Goal: Information Seeking & Learning: Check status

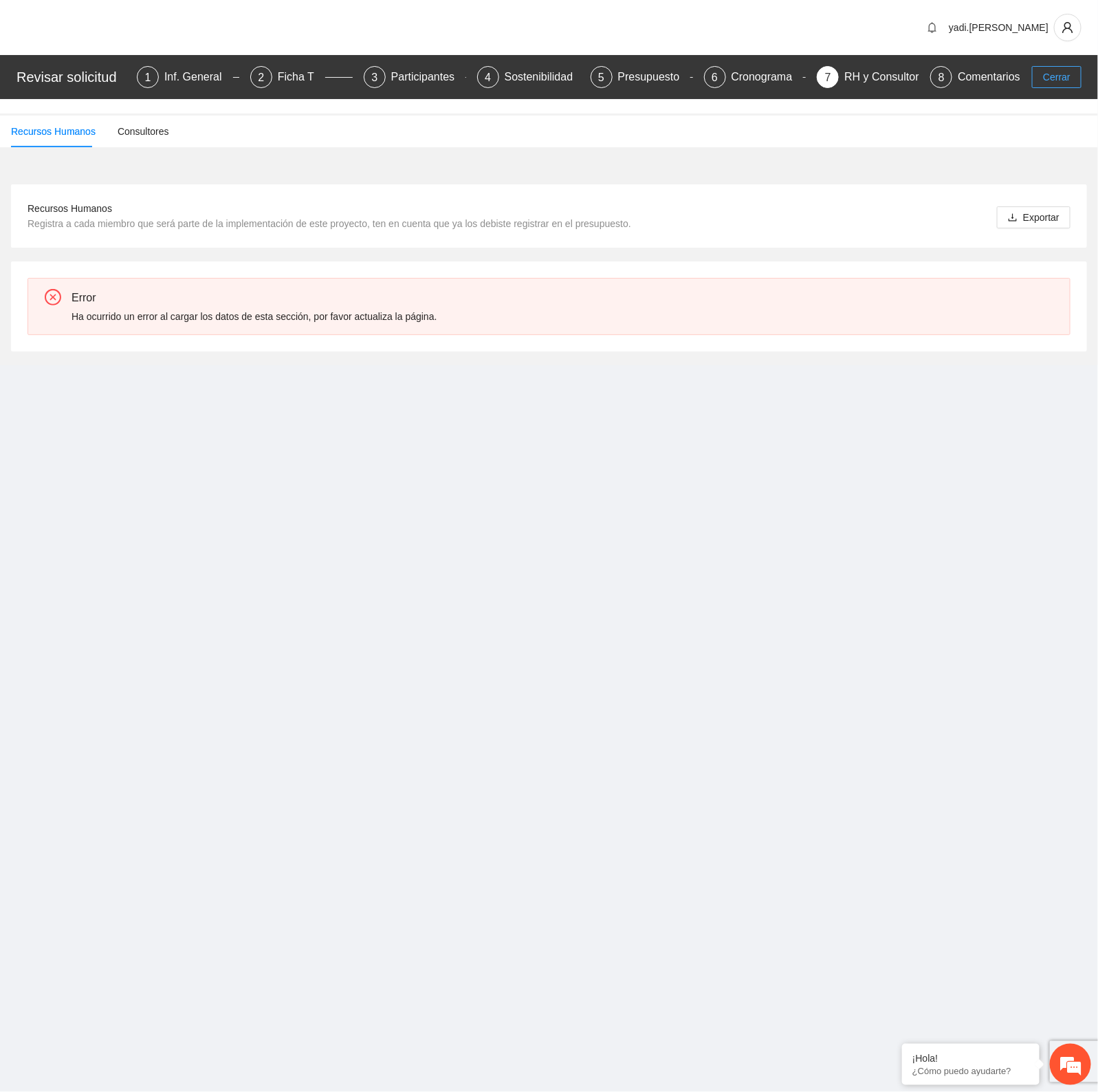
click at [1053, 84] on span "Cerrar" at bounding box center [1056, 77] width 27 height 15
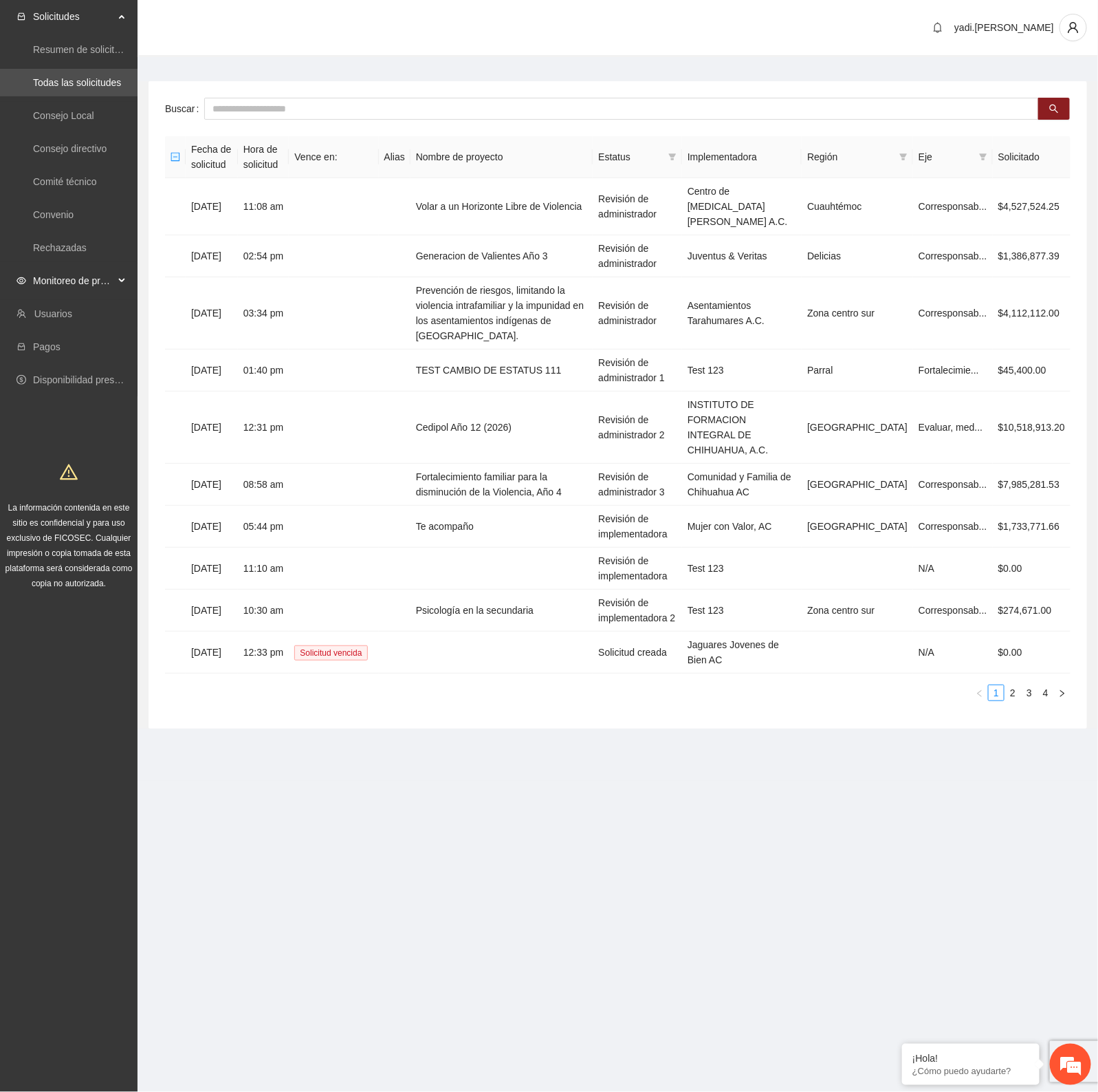
click at [59, 280] on span "Monitoreo de proyectos" at bounding box center [74, 281] width 81 height 27
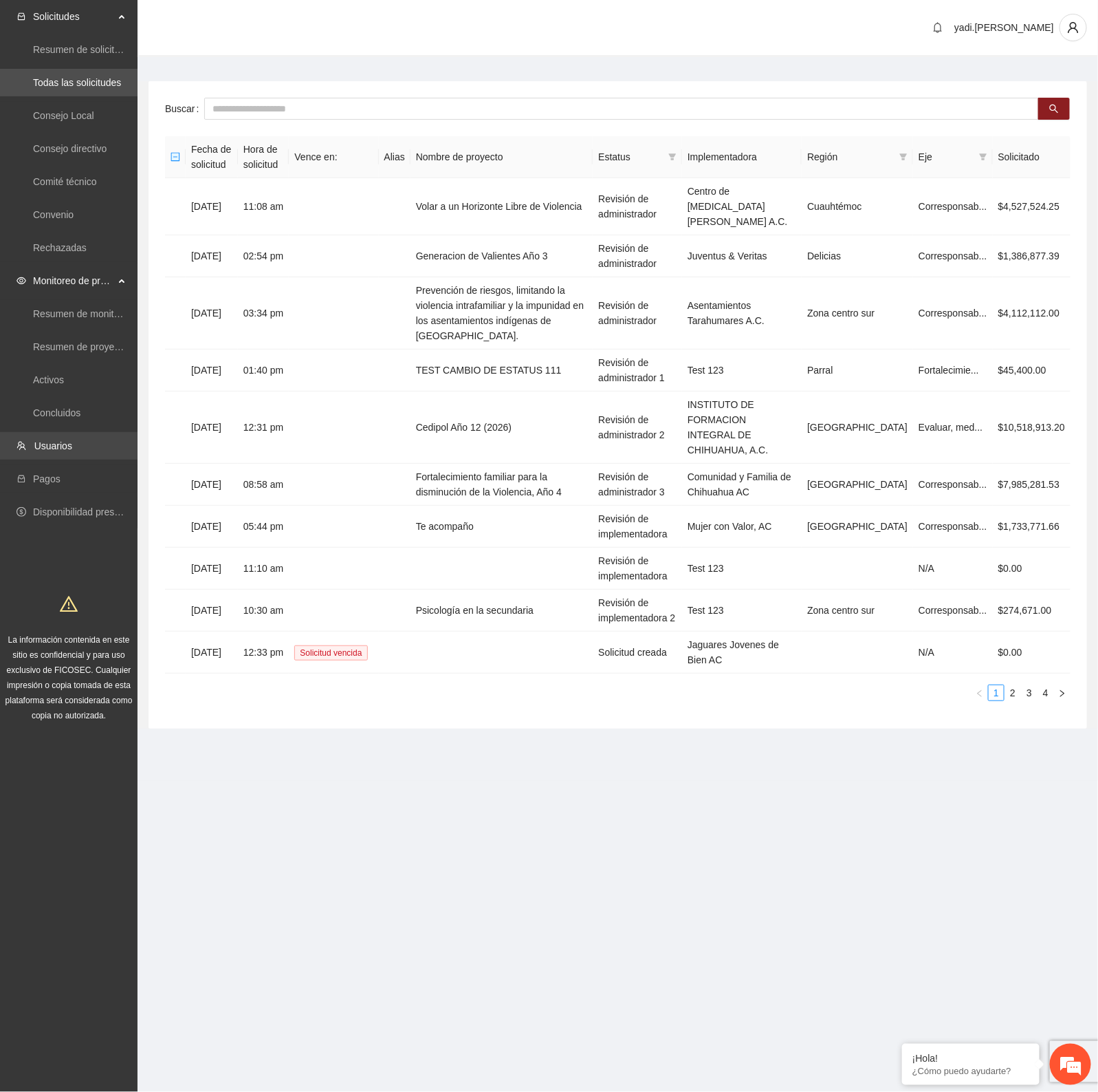
click at [72, 449] on link "Usuarios" at bounding box center [53, 446] width 38 height 11
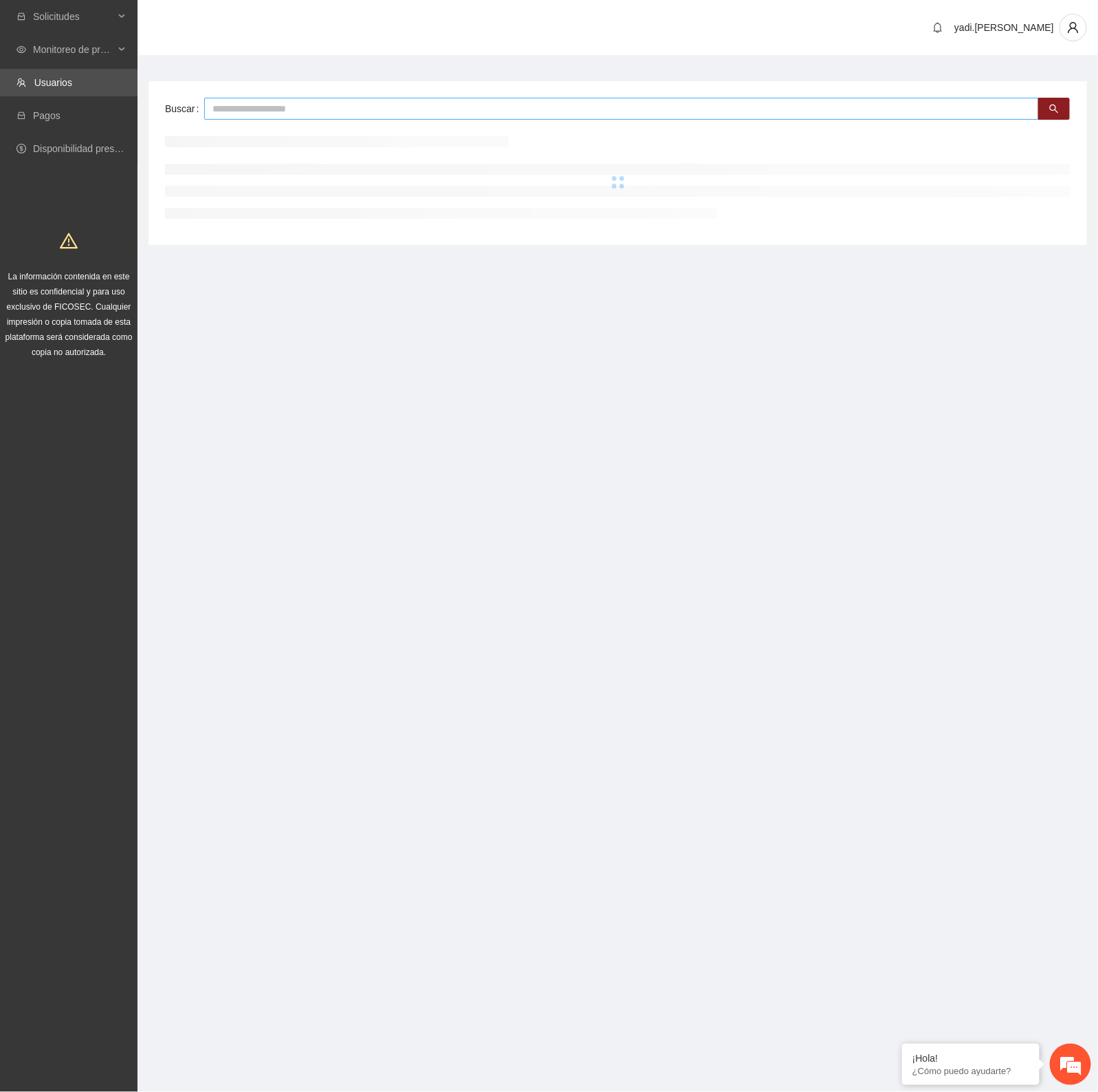
click at [328, 111] on input "text" at bounding box center [621, 108] width 835 height 22
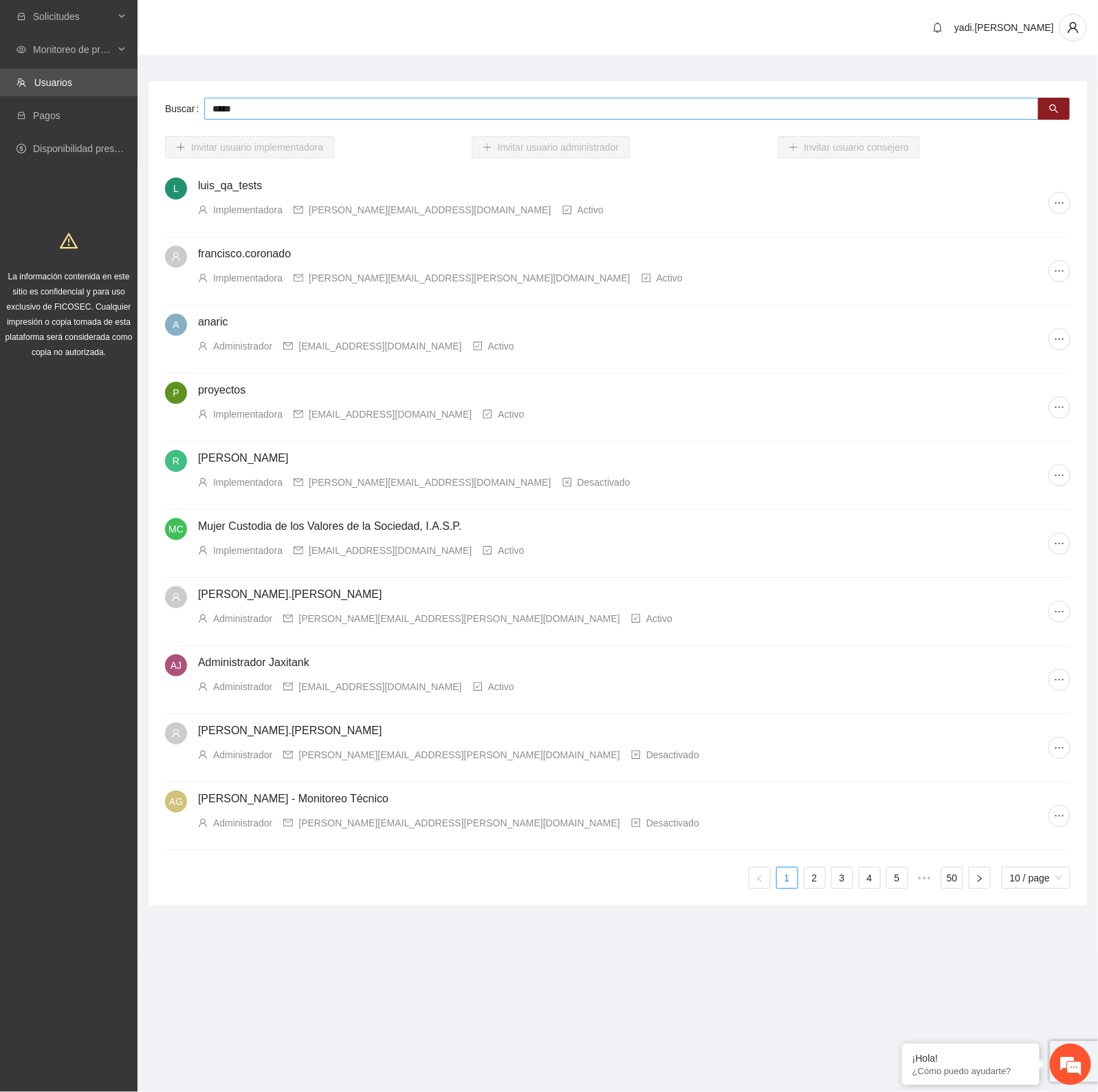
type input "*****"
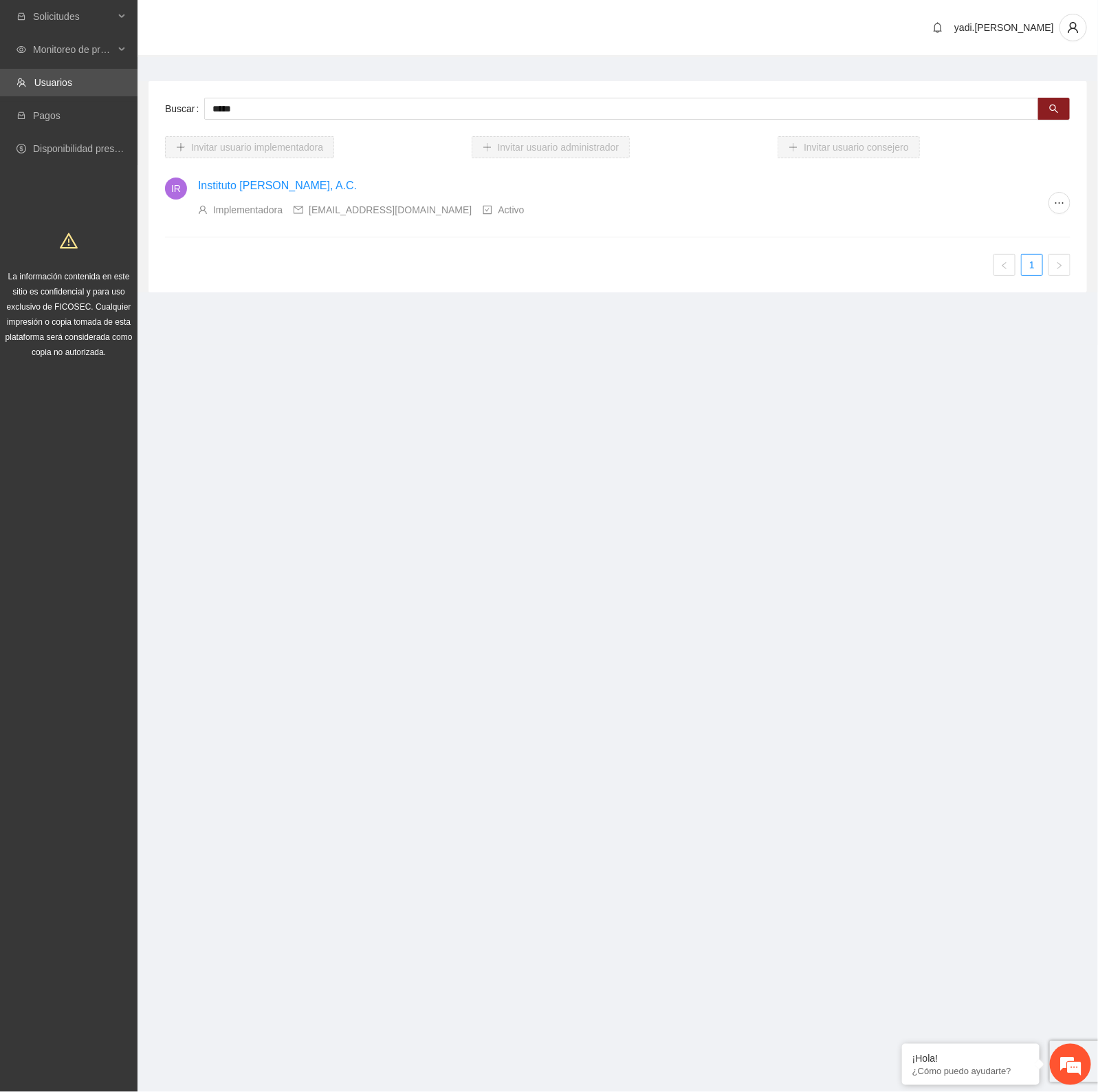
click at [238, 191] on link "Instituto [PERSON_NAME], A.C." at bounding box center [278, 185] width 159 height 12
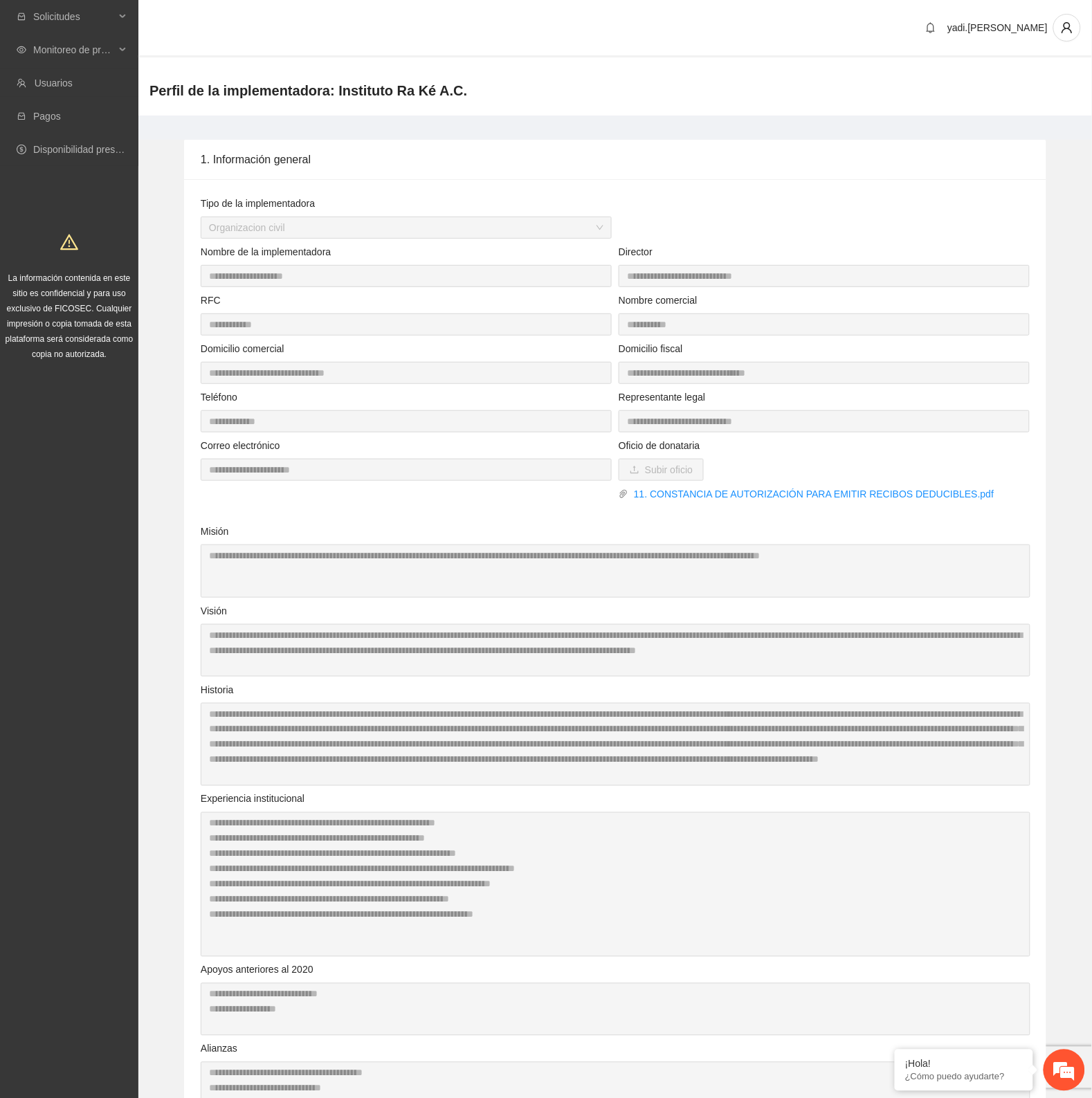
click at [615, 422] on div "**********" at bounding box center [824, 410] width 418 height 43
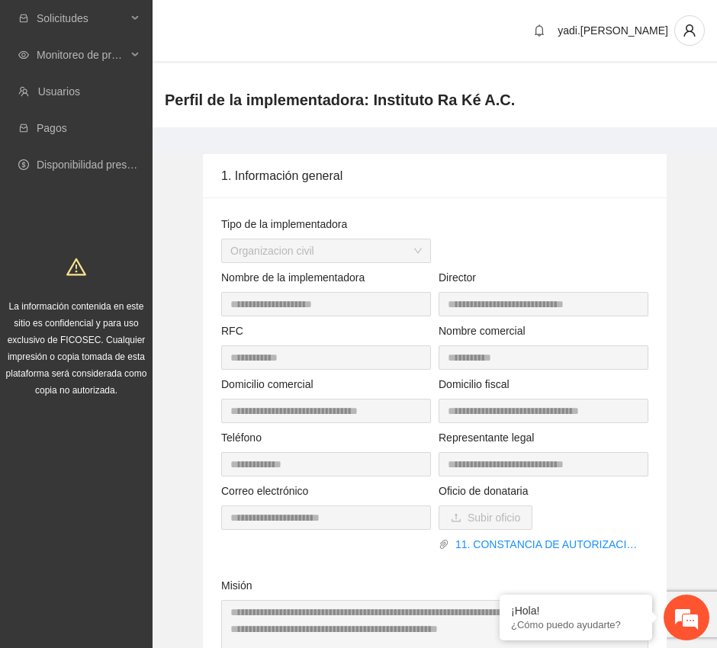
drag, startPoint x: 98, startPoint y: 456, endPoint x: 107, endPoint y: 428, distance: 28.9
click at [86, 52] on span "Monitoreo de proyectos" at bounding box center [82, 55] width 90 height 30
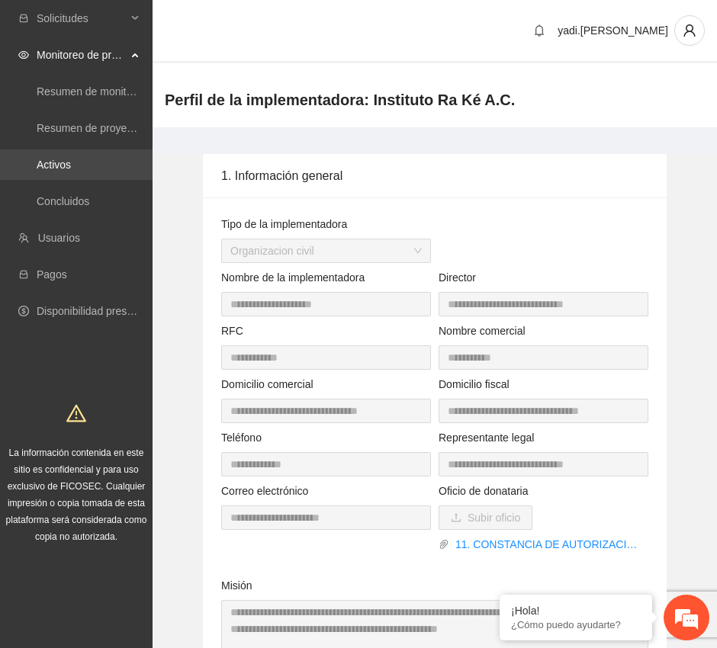
click at [71, 159] on link "Activos" at bounding box center [54, 165] width 34 height 12
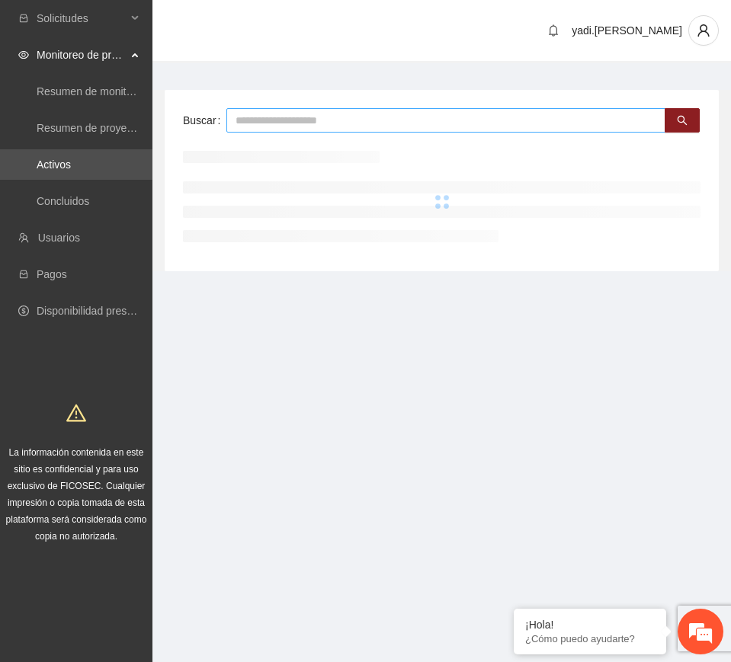
click at [281, 123] on input "text" at bounding box center [445, 120] width 439 height 24
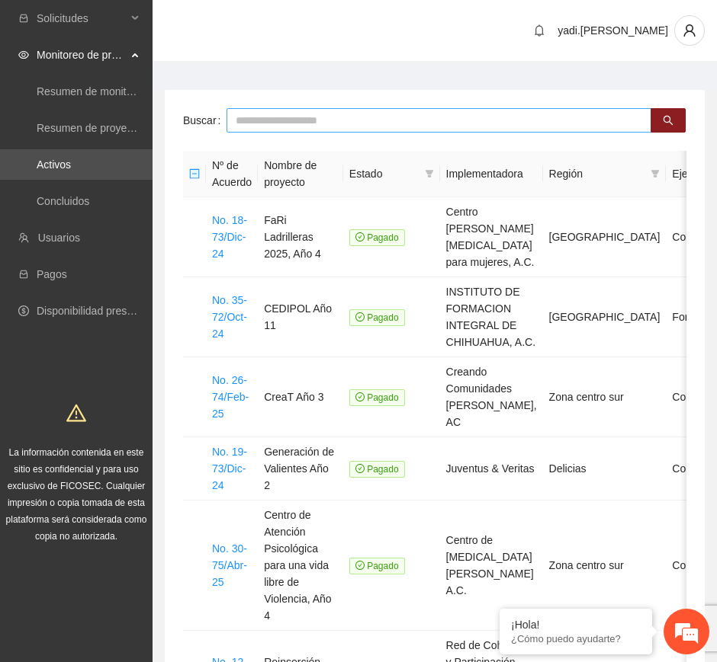
type input "*"
type input "**********"
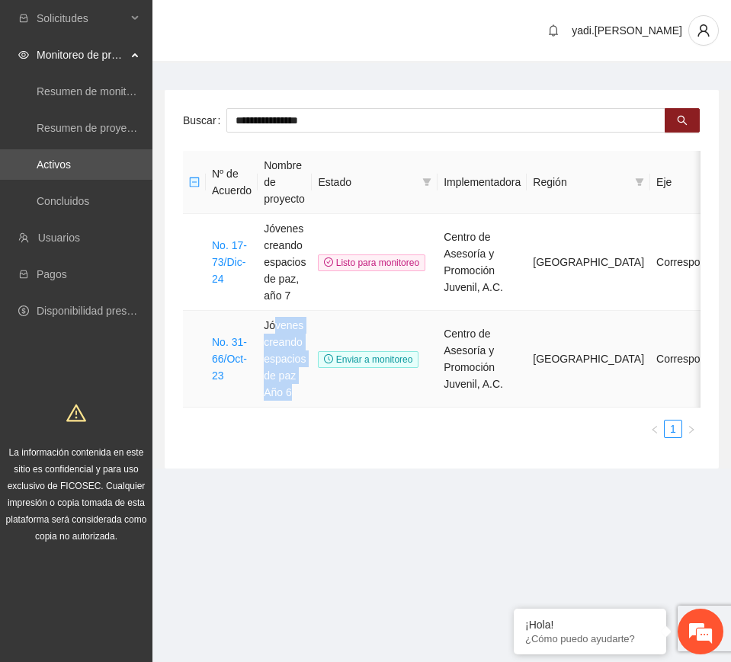
drag, startPoint x: 302, startPoint y: 397, endPoint x: 275, endPoint y: 332, distance: 70.1
click at [275, 332] on td "Jóvenes creando espacios de paz Año 6" at bounding box center [285, 359] width 54 height 97
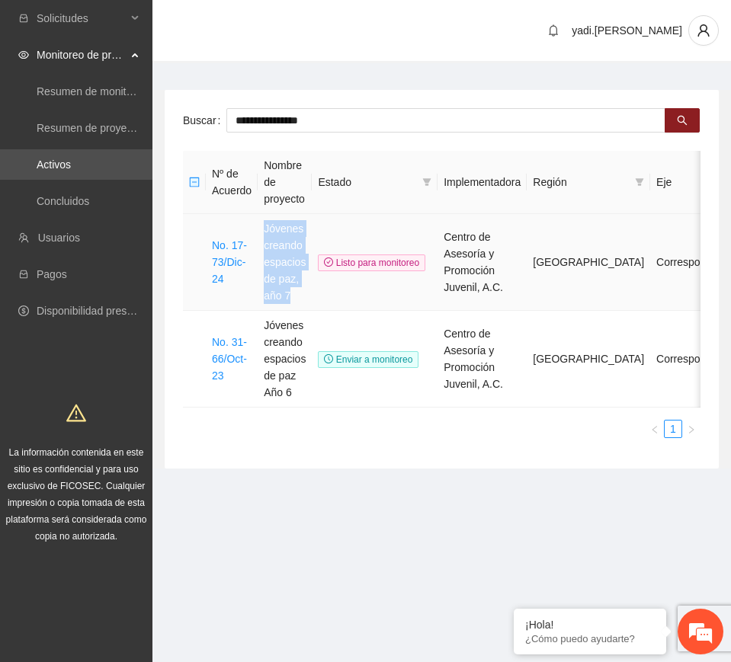
drag, startPoint x: 297, startPoint y: 290, endPoint x: 266, endPoint y: 228, distance: 69.6
click at [266, 228] on td "Jóvenes creando espacios de paz, año 7" at bounding box center [285, 262] width 54 height 97
copy td "Jóvenes creando espacios de paz, año 7"
click at [178, 306] on div "**********" at bounding box center [442, 279] width 554 height 379
click at [236, 253] on td "No. 17-73/Dic-24" at bounding box center [232, 262] width 52 height 97
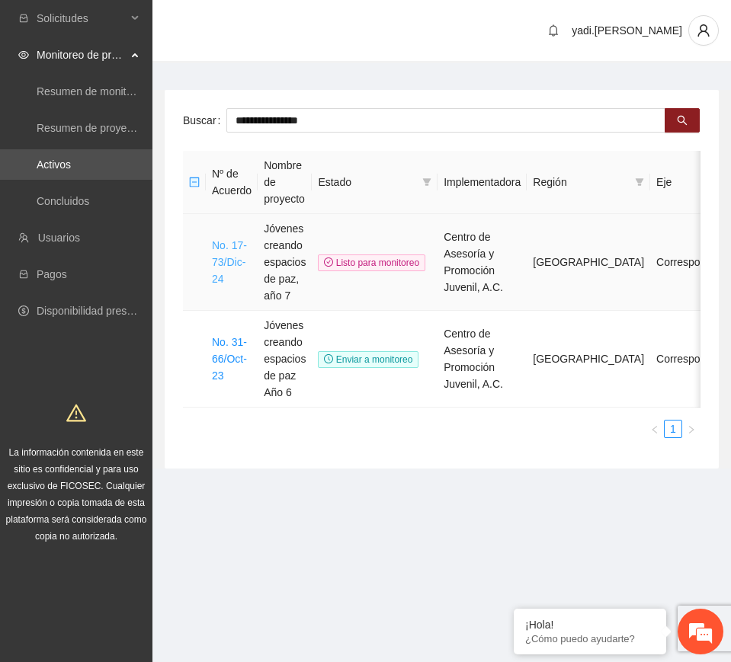
click at [226, 258] on link "No. 17-73/Dic-24" at bounding box center [229, 262] width 35 height 46
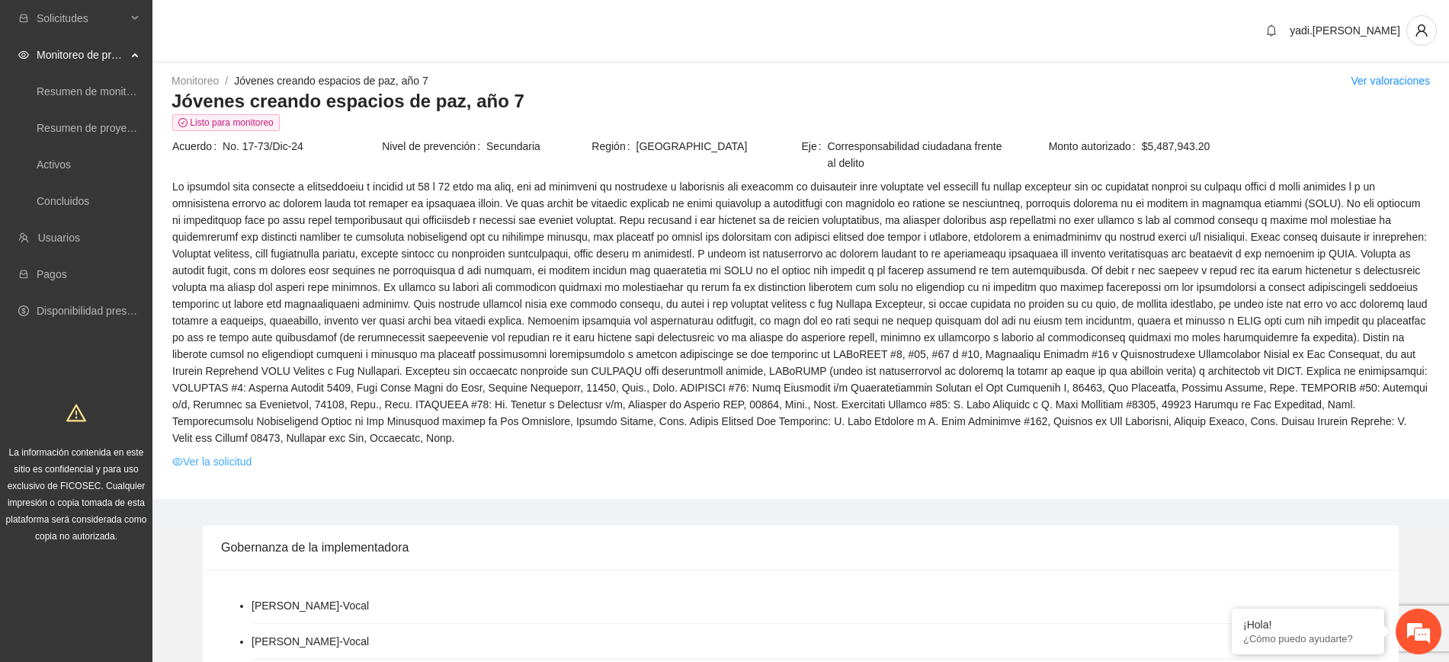
click at [235, 454] on link "Ver la solicitud" at bounding box center [211, 462] width 79 height 17
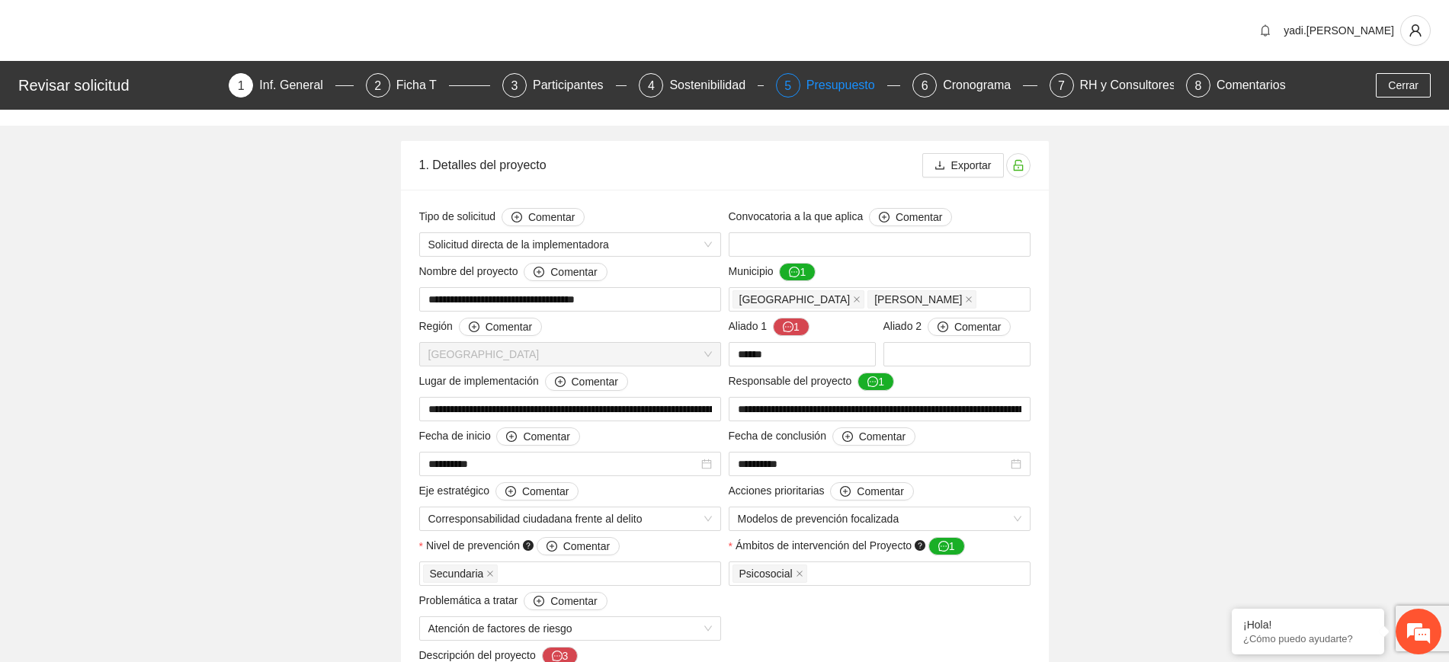
click at [849, 85] on div "Presupuesto" at bounding box center [847, 85] width 81 height 24
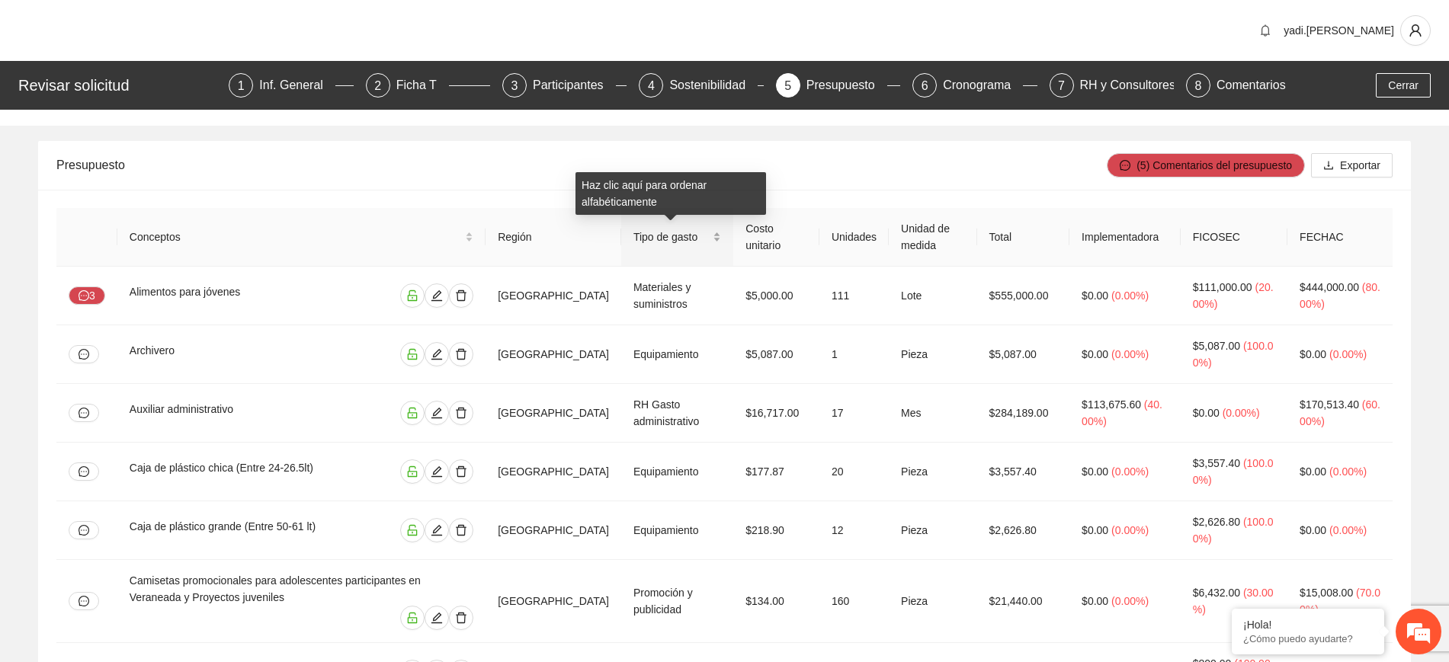
click at [644, 242] on span "Tipo de gasto" at bounding box center [672, 237] width 76 height 17
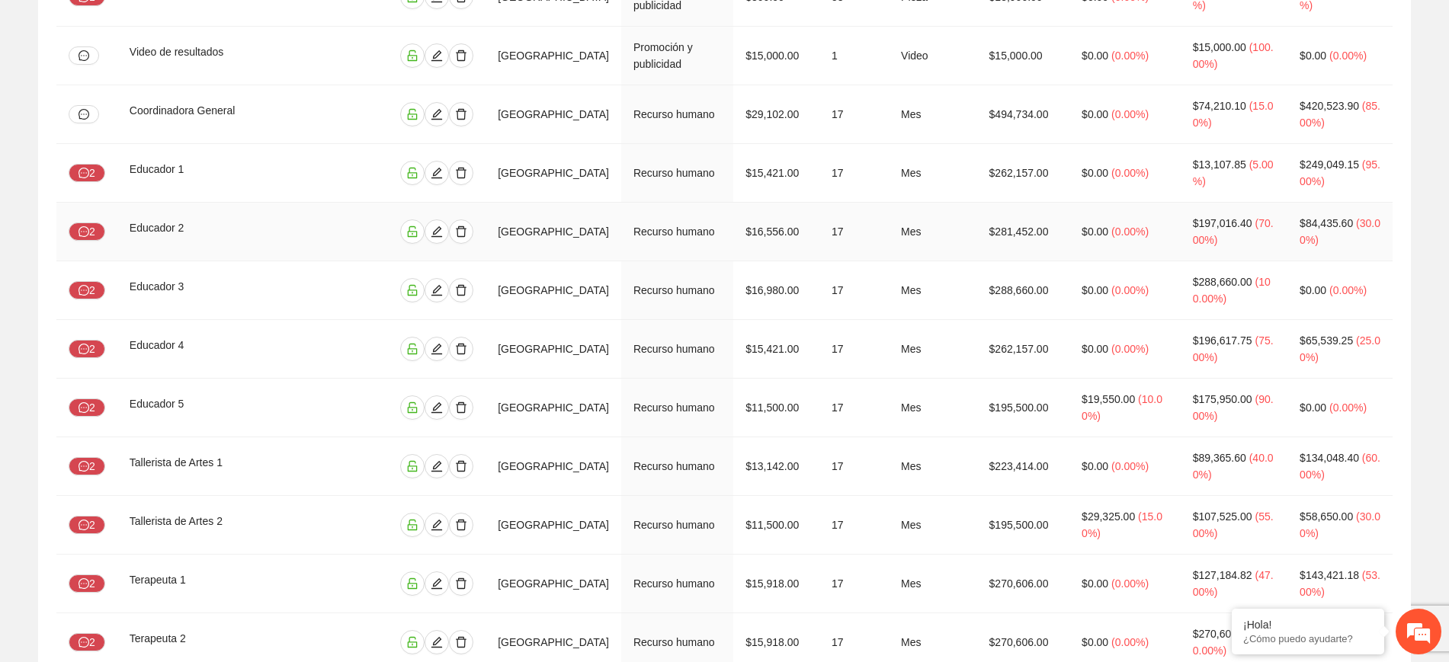
scroll to position [2954, 0]
